Goal: Task Accomplishment & Management: Complete application form

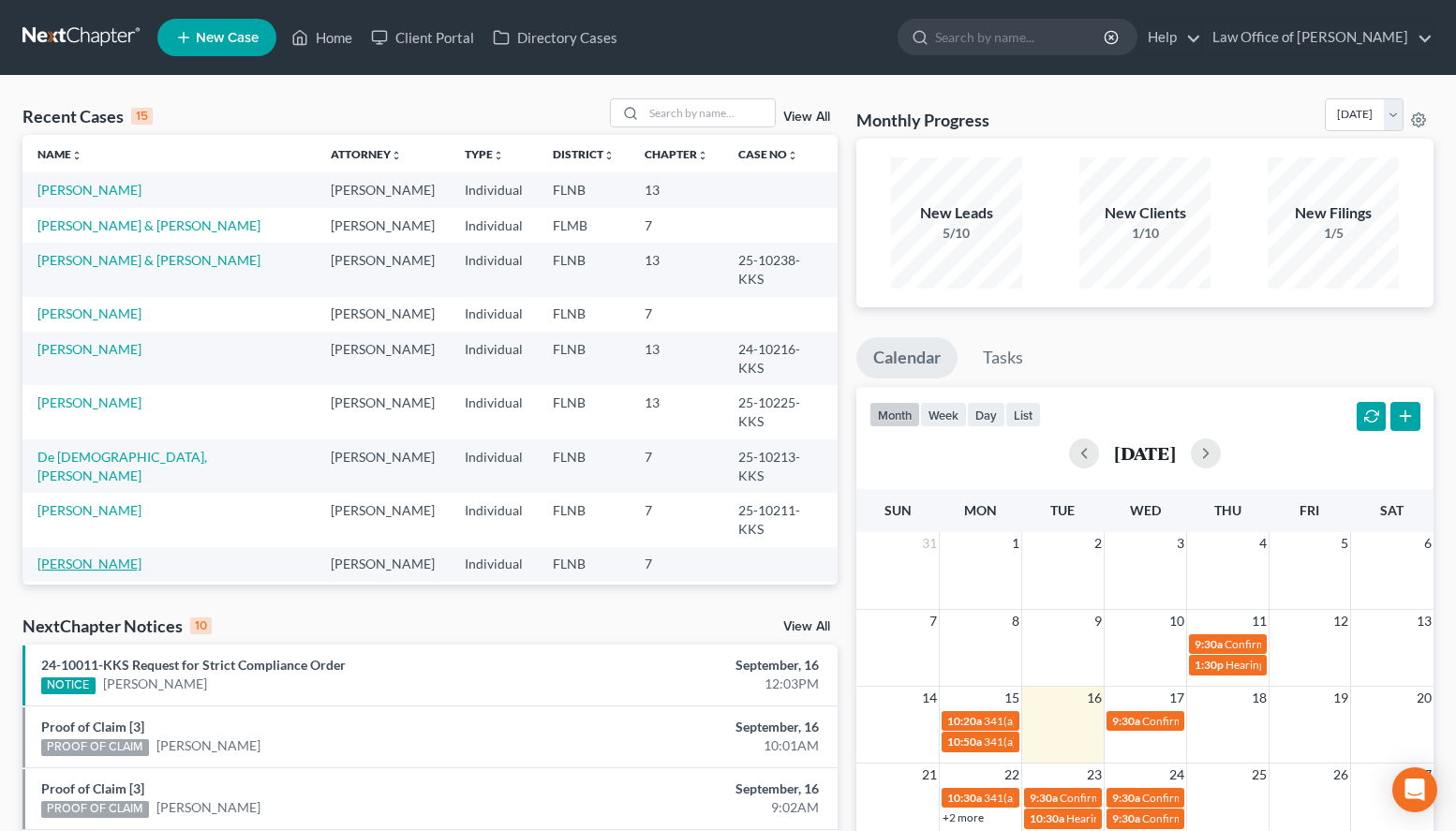
click at [110, 555] on link "[PERSON_NAME]" at bounding box center [89, 563] width 104 height 16
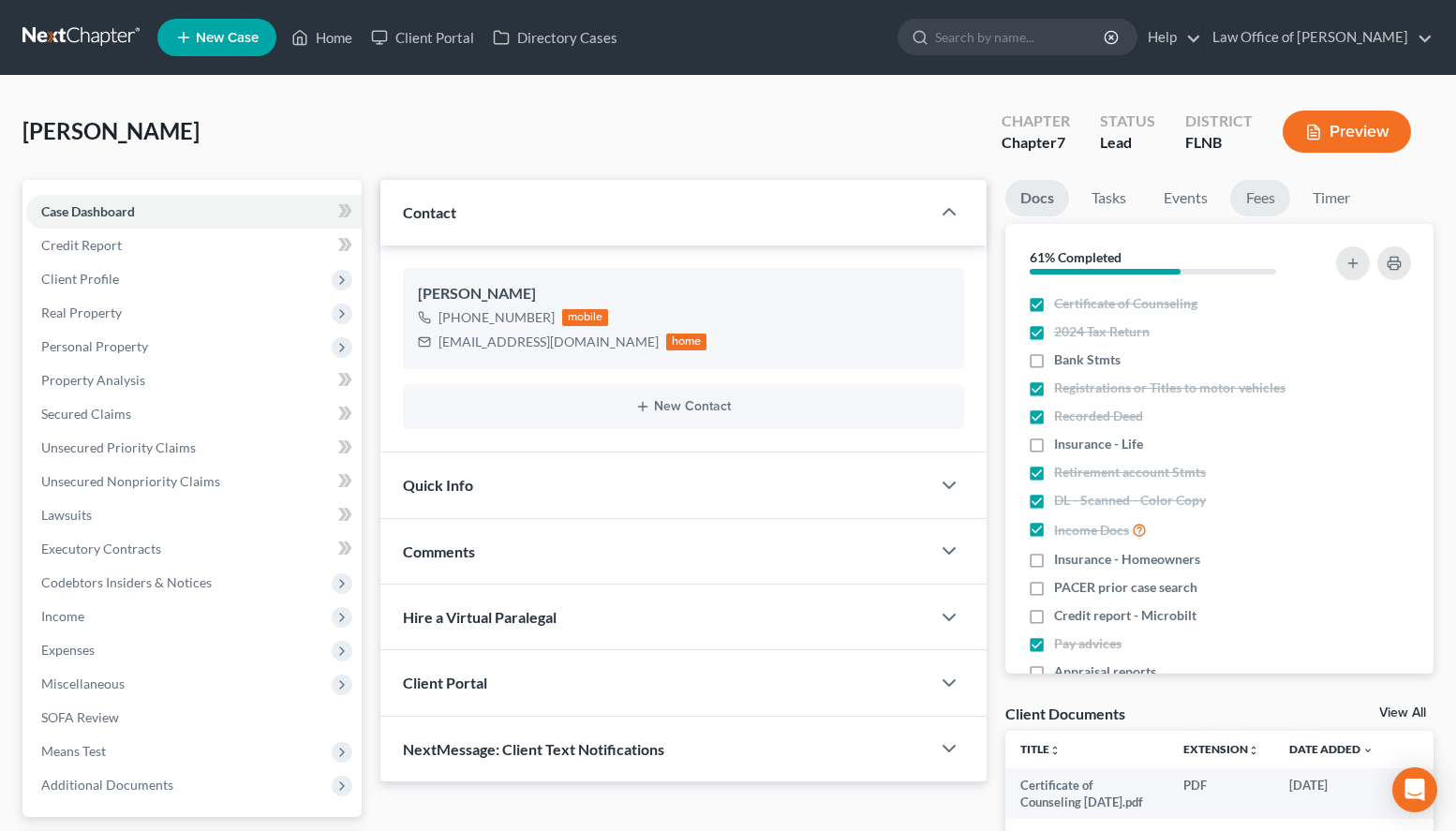
click at [1240, 200] on link "Fees" at bounding box center [1260, 198] width 60 height 37
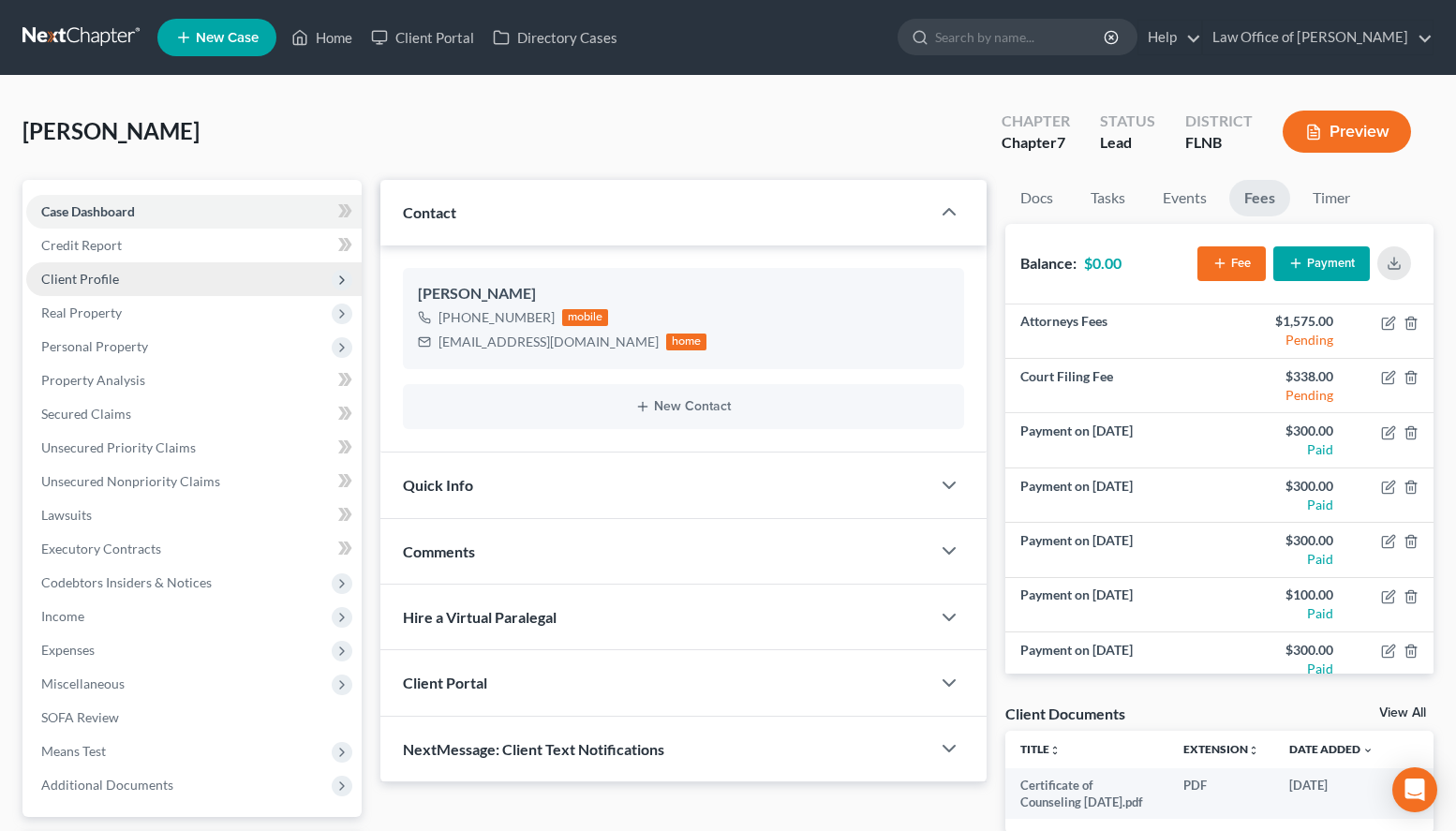
click at [206, 274] on span "Client Profile" at bounding box center [194, 280] width 335 height 34
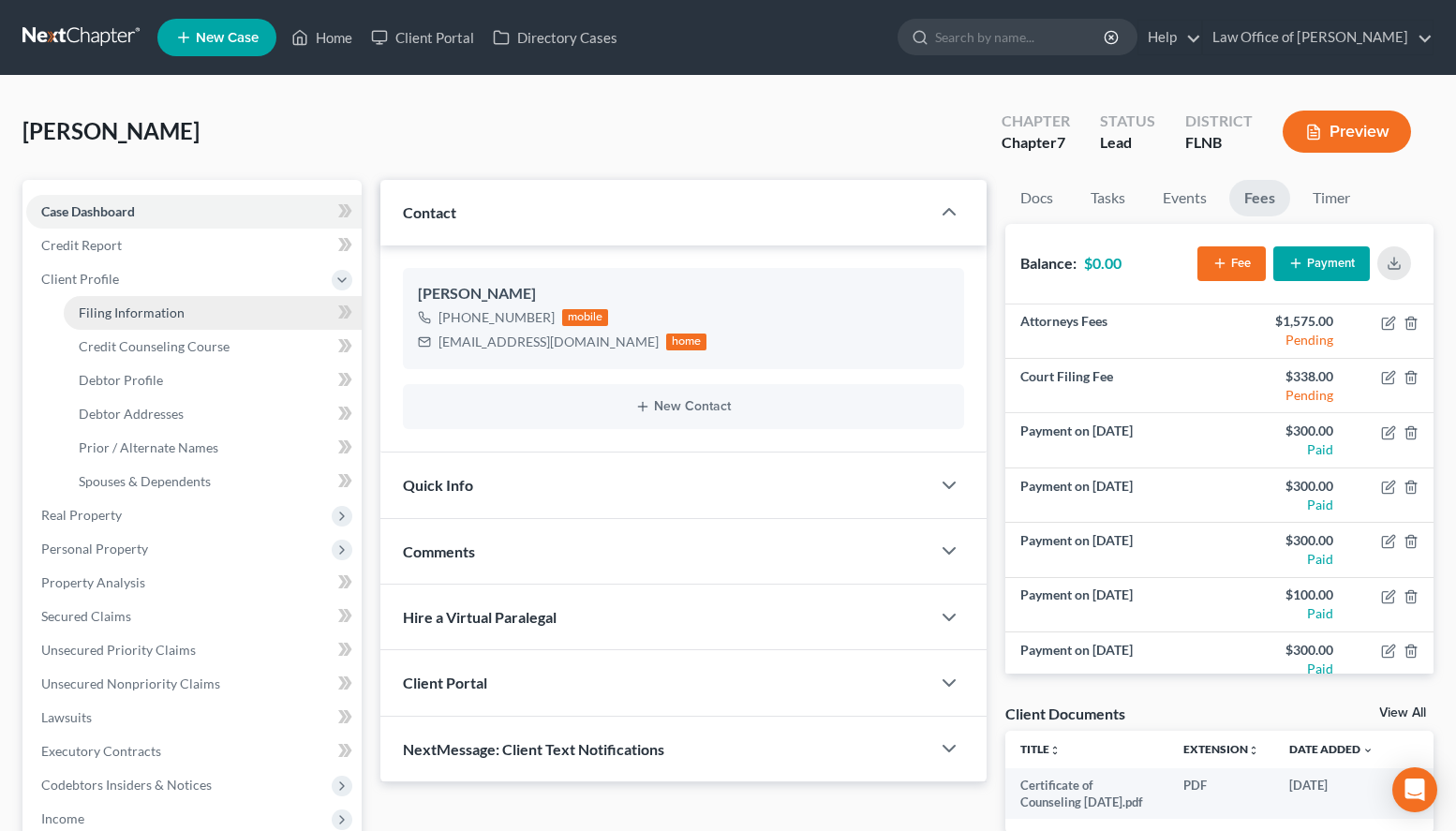
click at [216, 326] on link "Filing Information" at bounding box center [213, 313] width 298 height 34
select select "1"
select select "0"
select select "16"
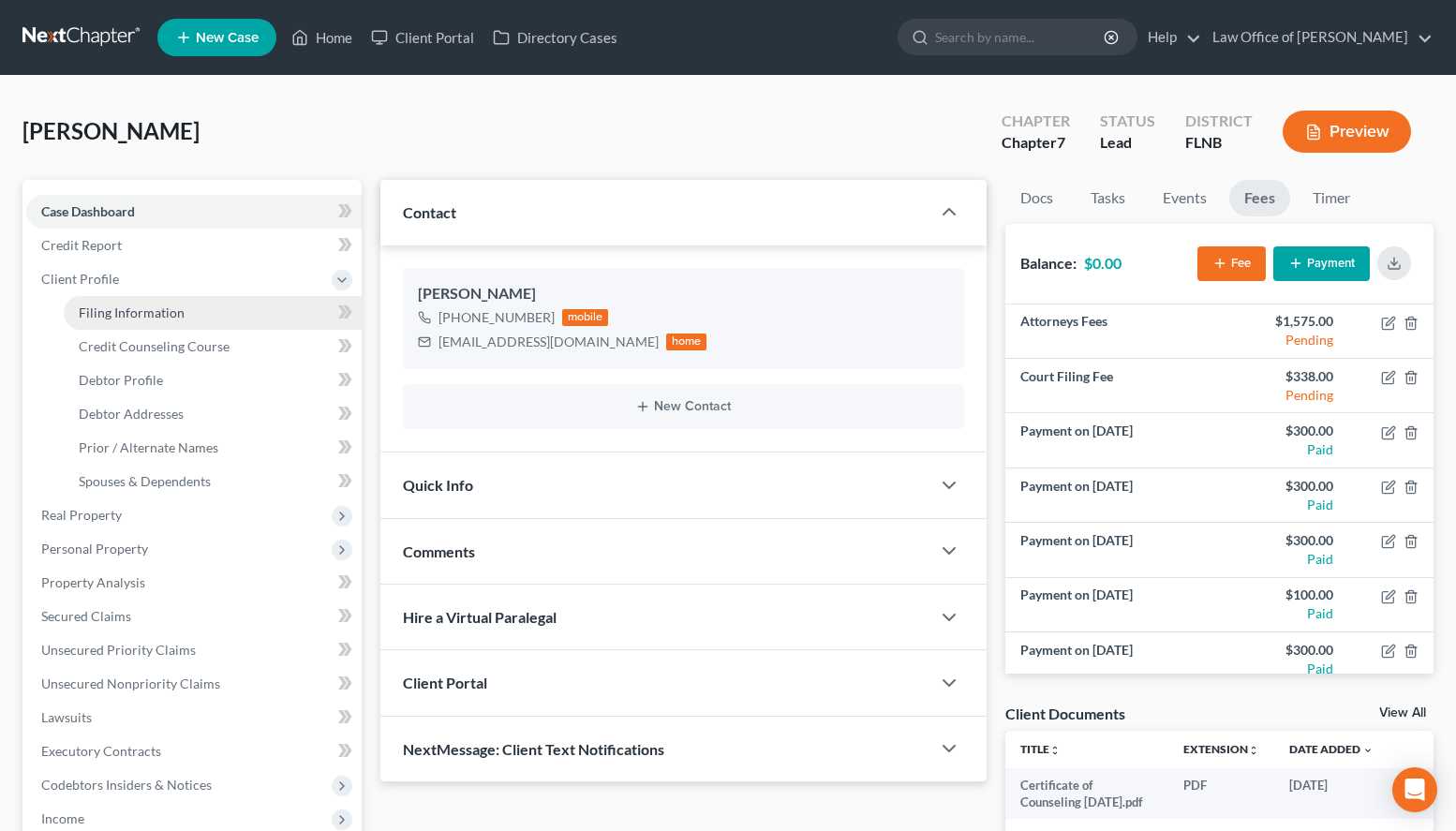
select select "9"
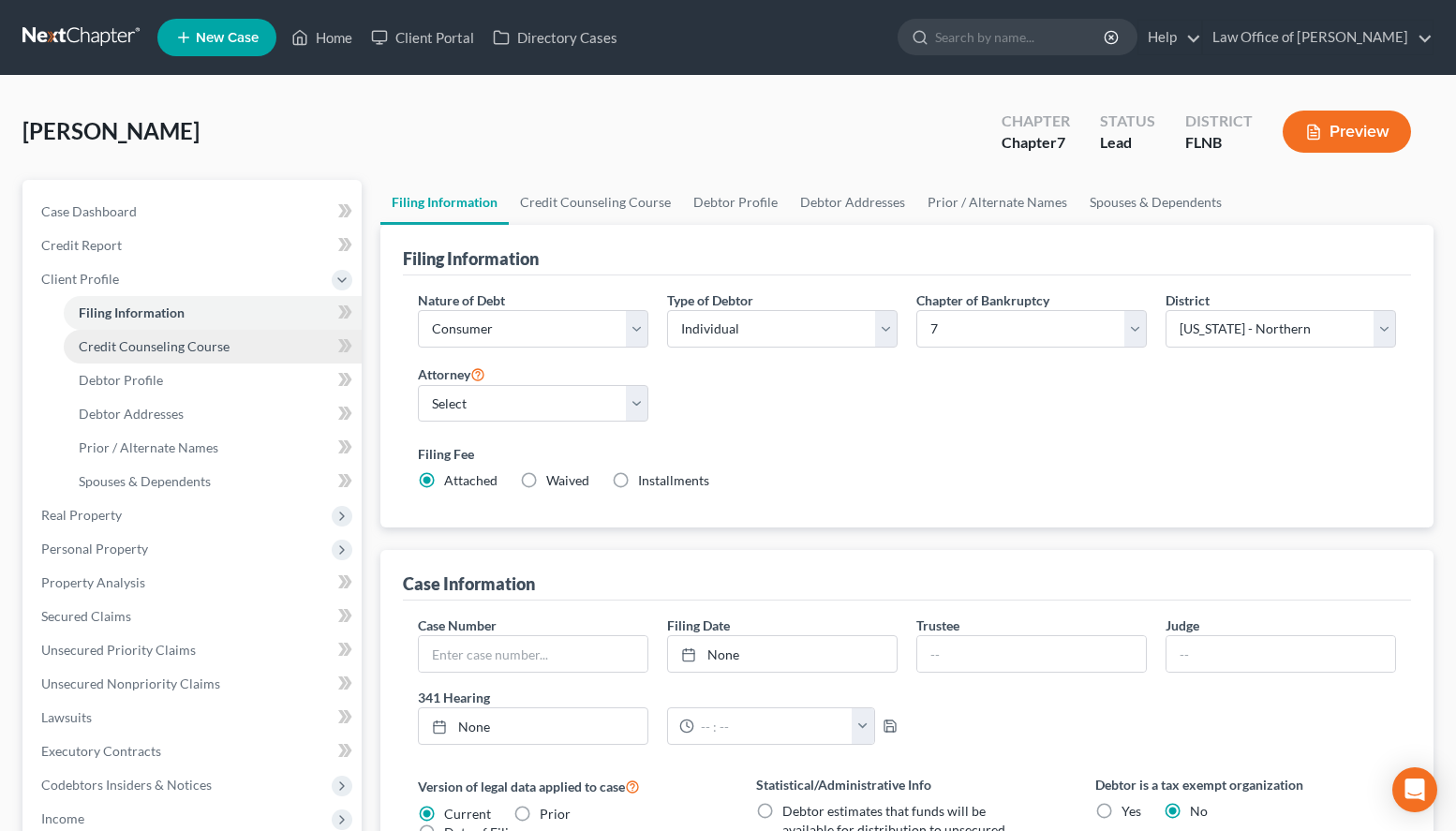
click at [216, 351] on span "Credit Counseling Course" at bounding box center [154, 345] width 151 height 16
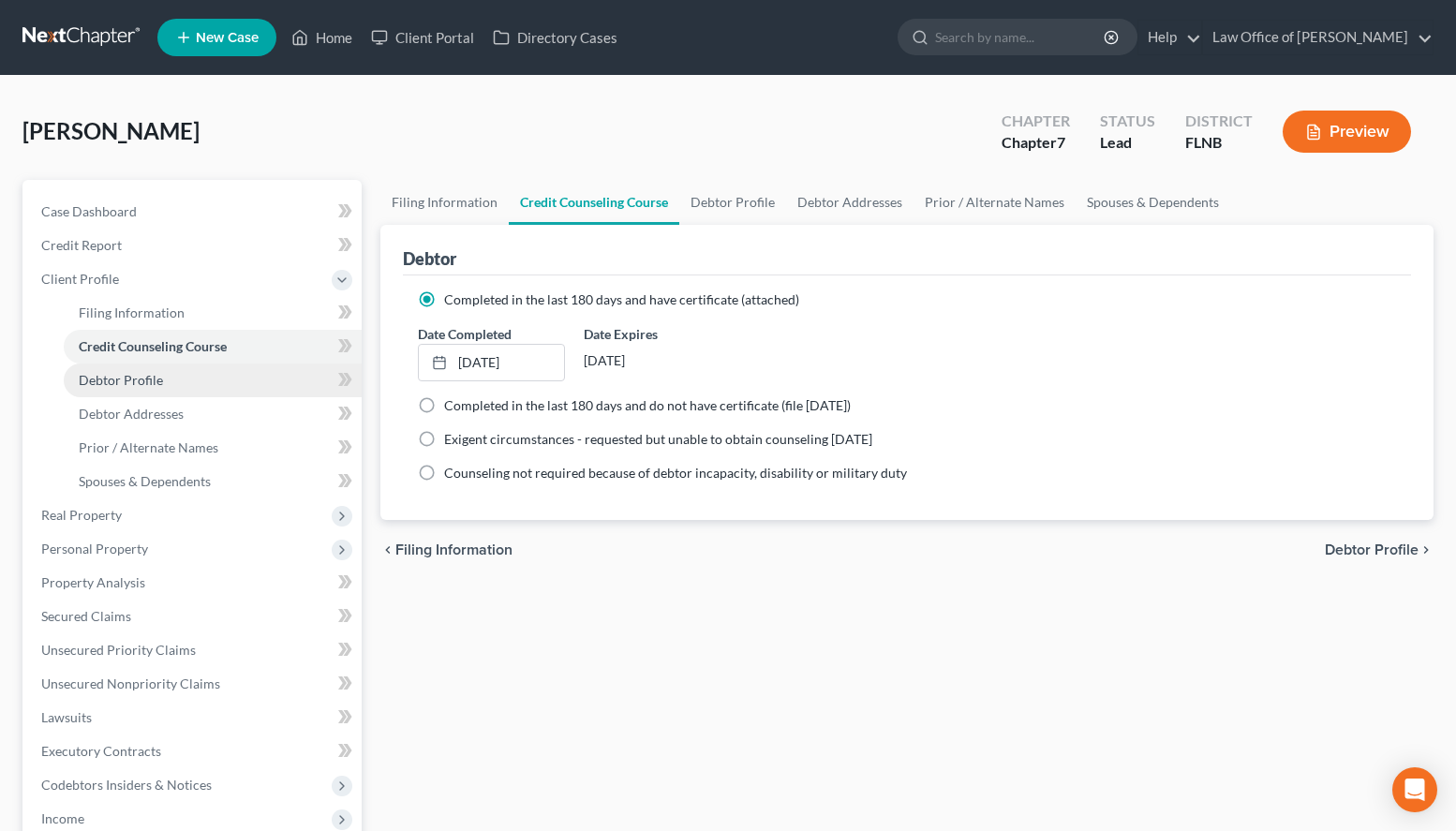
click at [215, 387] on link "Debtor Profile" at bounding box center [213, 380] width 298 height 34
select select "0"
select select "2"
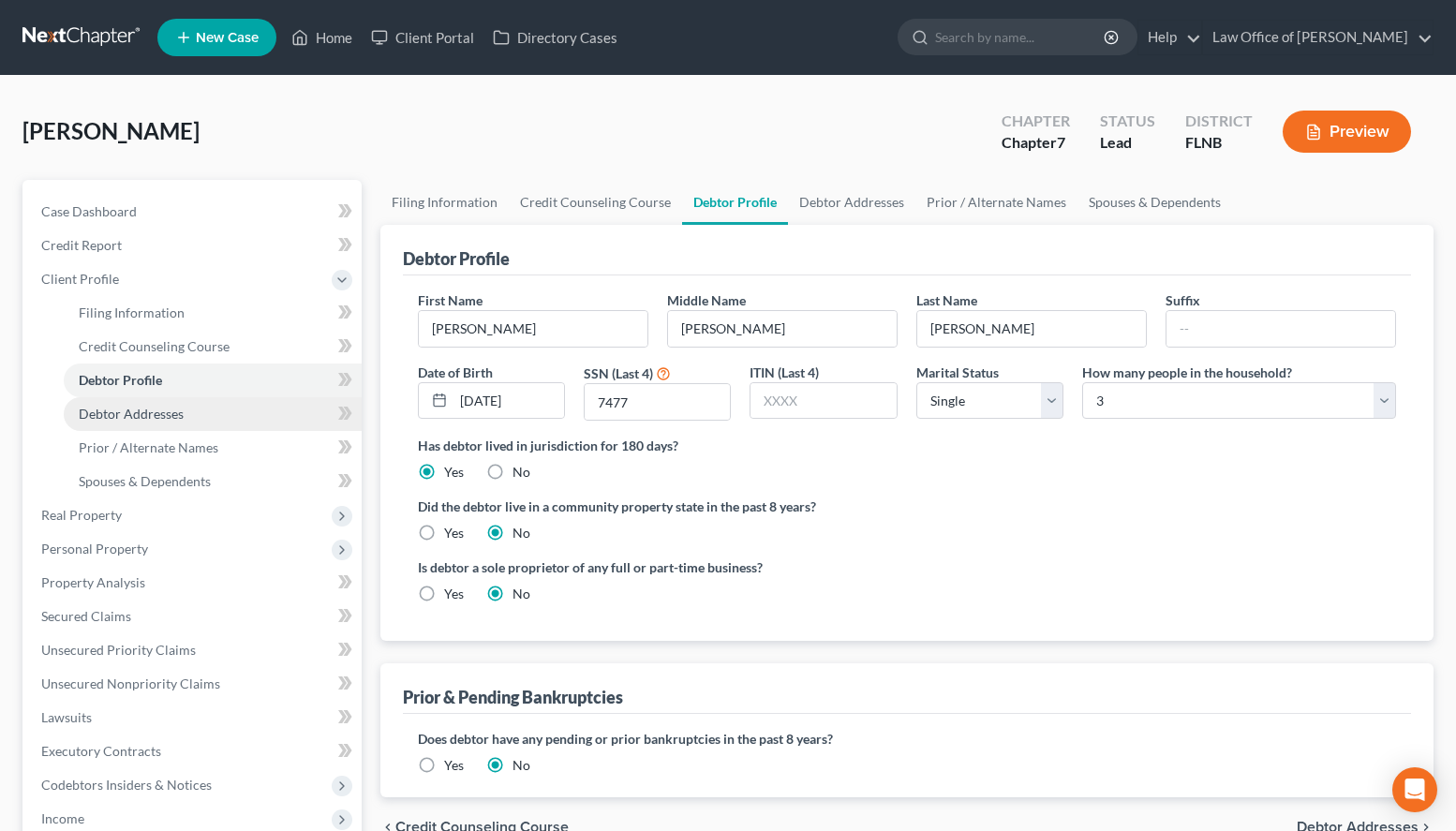
click at [214, 419] on link "Debtor Addresses" at bounding box center [213, 414] width 298 height 34
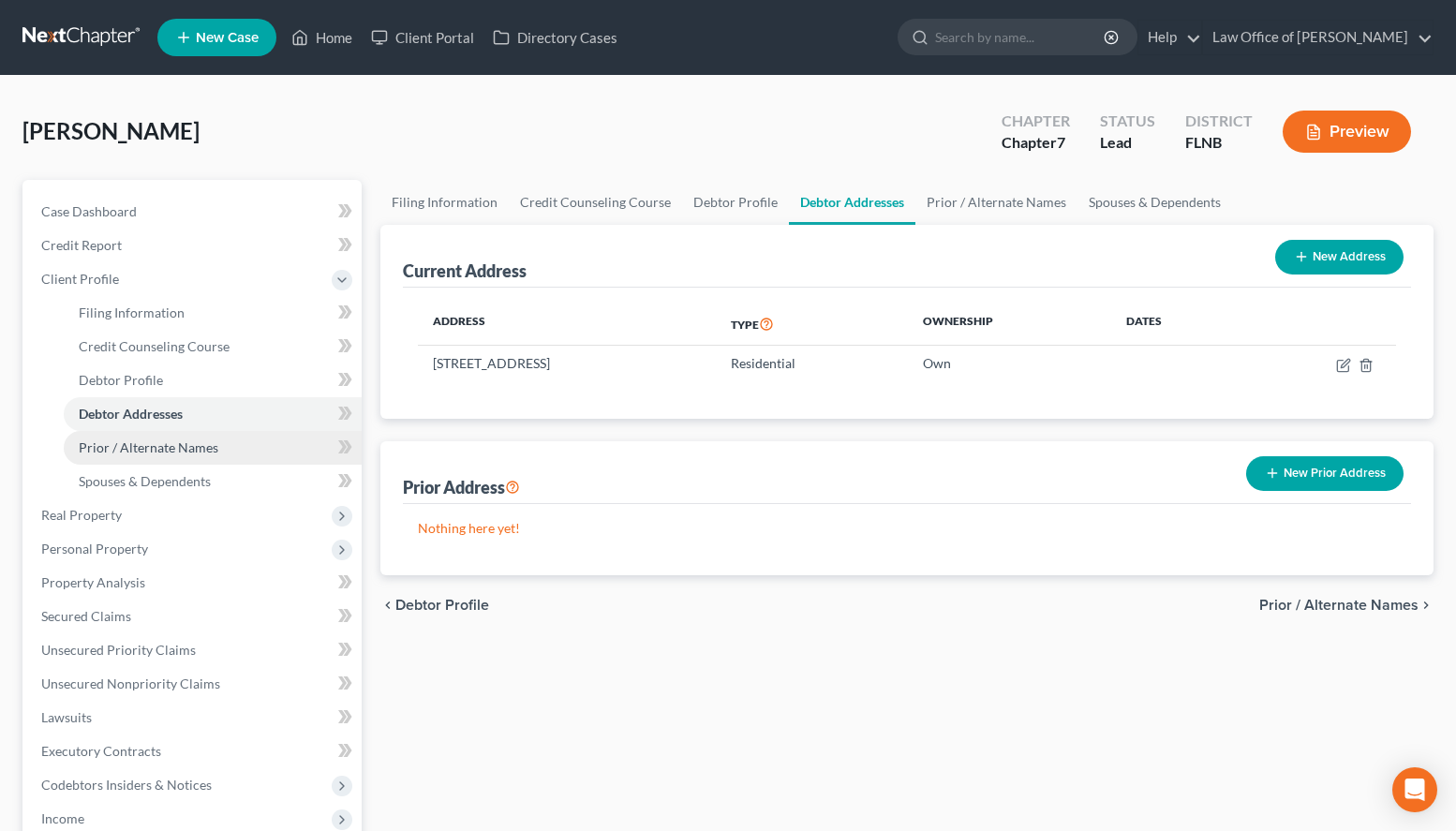
click at [213, 460] on link "Prior / Alternate Names" at bounding box center [213, 448] width 298 height 34
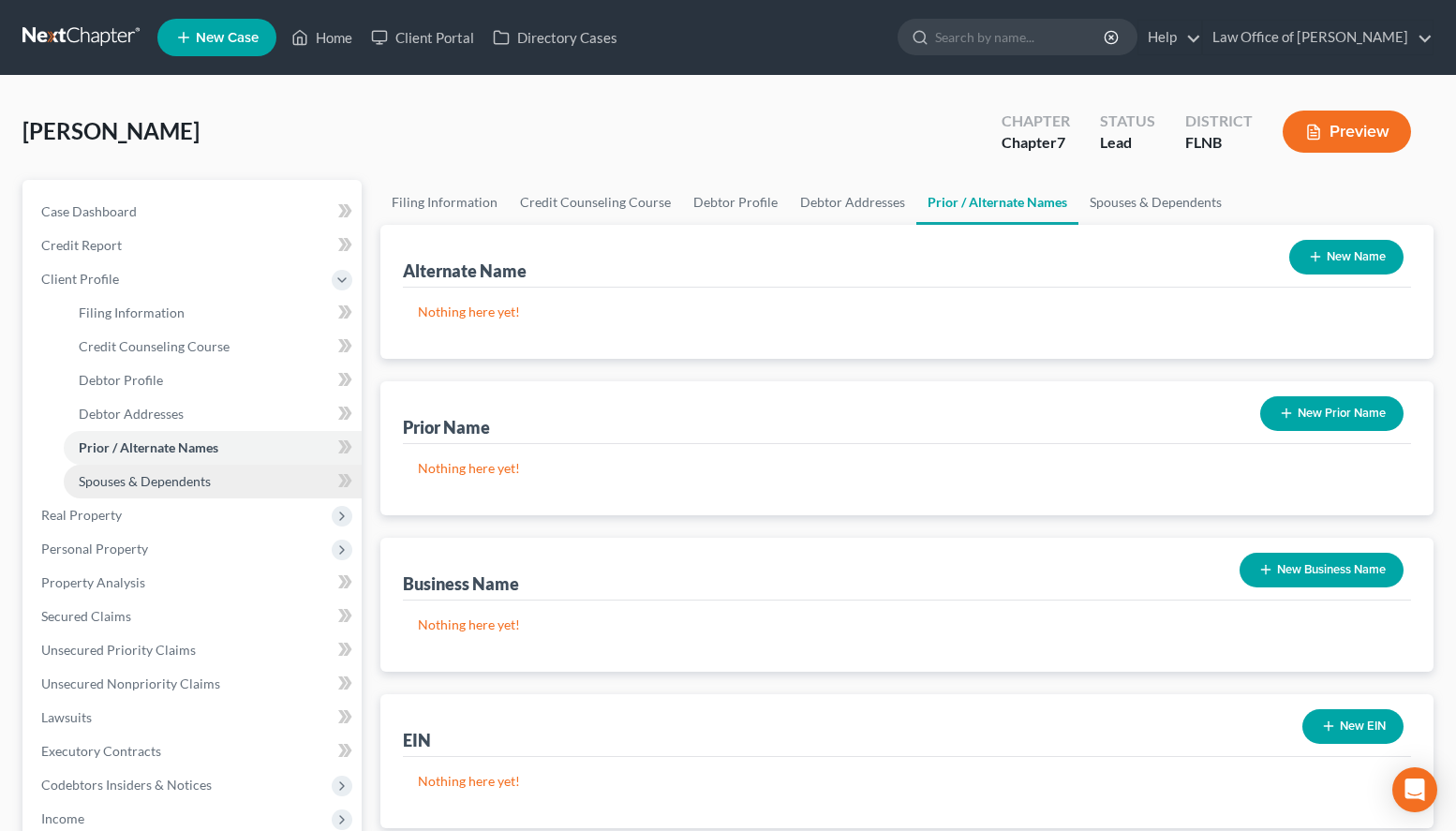
click at [213, 472] on link "Spouses & Dependents" at bounding box center [213, 482] width 298 height 34
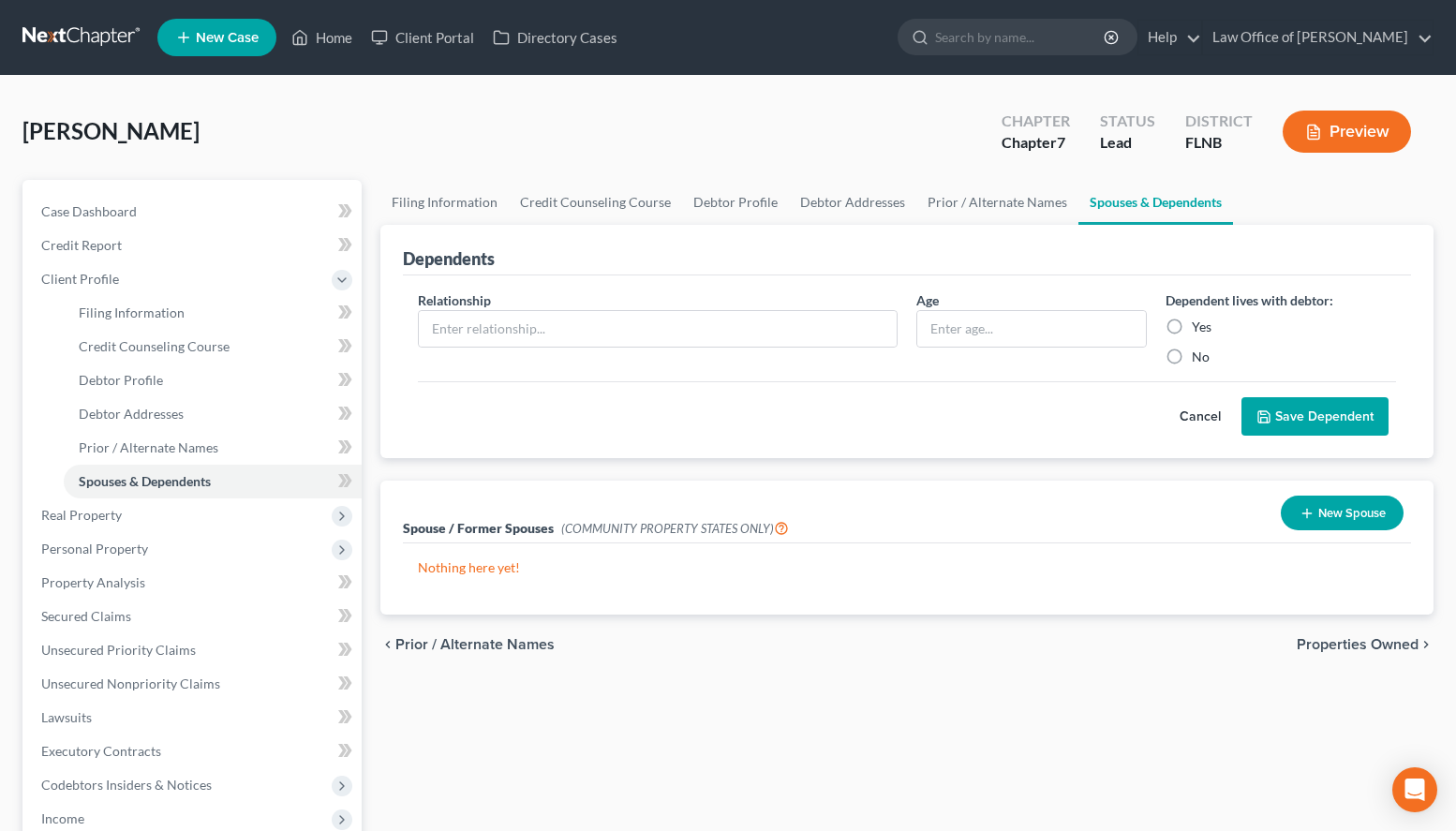
click at [44, 16] on nav "Home New Case Client Portal Directory Cases Law Office of [PERSON_NAME] [EMAIL_…" at bounding box center [728, 38] width 1456 height 75
click at [51, 41] on link at bounding box center [82, 38] width 120 height 34
